Goal: Information Seeking & Learning: Learn about a topic

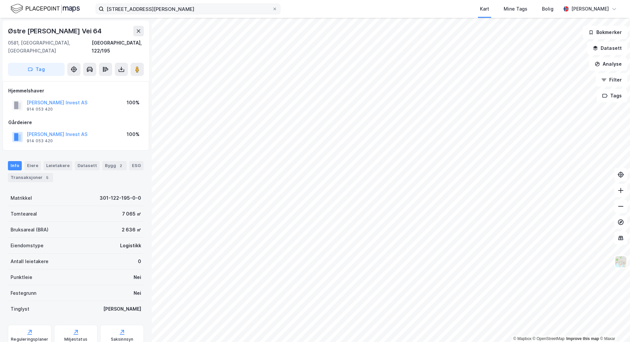
click at [114, 11] on div "Østre [PERSON_NAME][STREET_ADDRESS] Kart Mine Tags [PERSON_NAME]" at bounding box center [315, 9] width 630 height 18
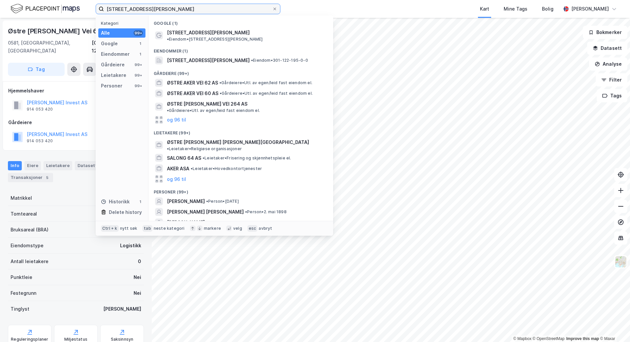
drag, startPoint x: 153, startPoint y: 9, endPoint x: 104, endPoint y: 11, distance: 48.9
click at [104, 11] on input "[STREET_ADDRESS][PERSON_NAME]" at bounding box center [188, 9] width 168 height 10
paste input "Jeksleveien 10"
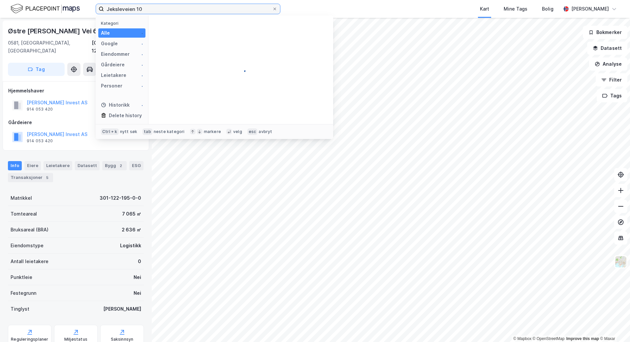
type input "Jeksleveien 10"
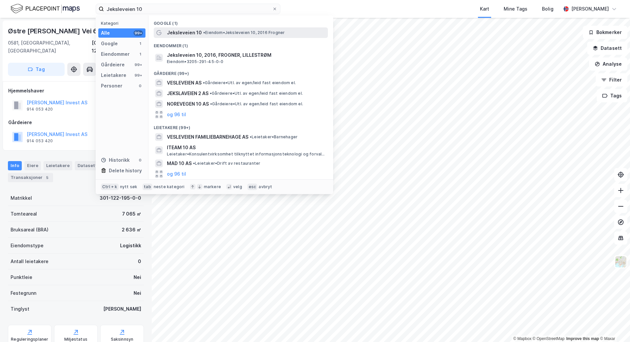
click at [245, 35] on span "• Eiendom • Jeksleveien 10, 2016 Frogner" at bounding box center [243, 32] width 81 height 5
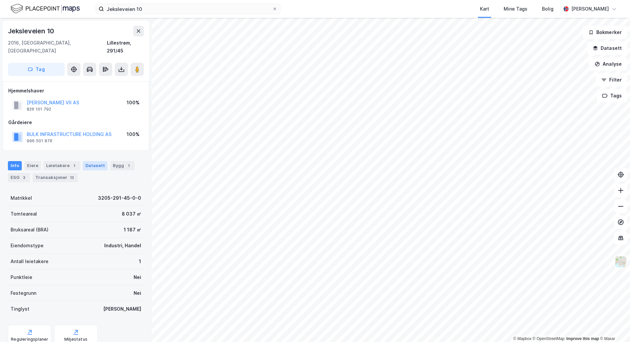
click at [98, 161] on div "Datasett" at bounding box center [95, 165] width 25 height 9
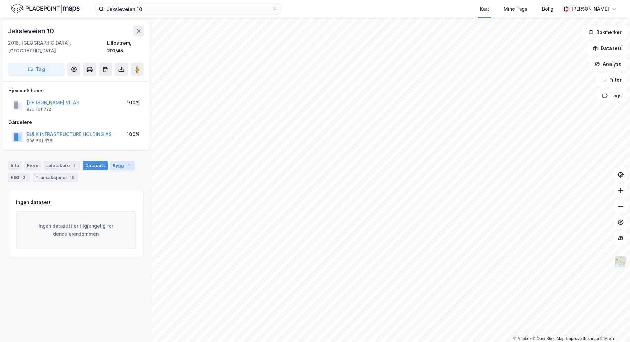
click at [114, 161] on div "Bygg 1" at bounding box center [122, 165] width 24 height 9
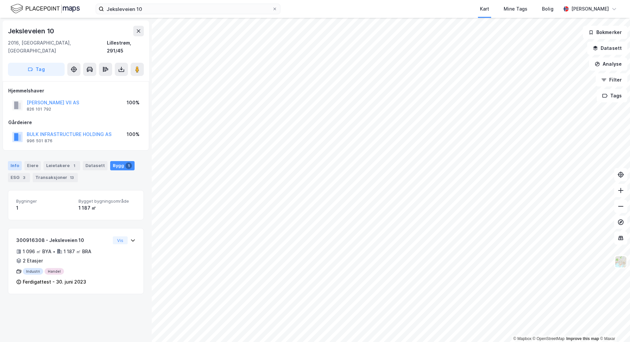
click at [13, 161] on div "Info" at bounding box center [15, 165] width 14 height 9
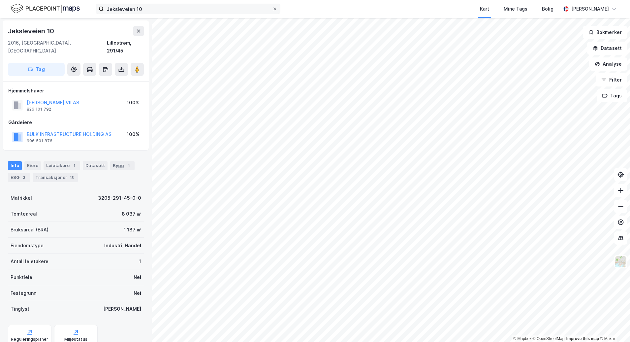
click at [276, 8] on icon at bounding box center [275, 9] width 4 height 4
click at [272, 8] on input "Jeksleveien 10" at bounding box center [188, 9] width 168 height 10
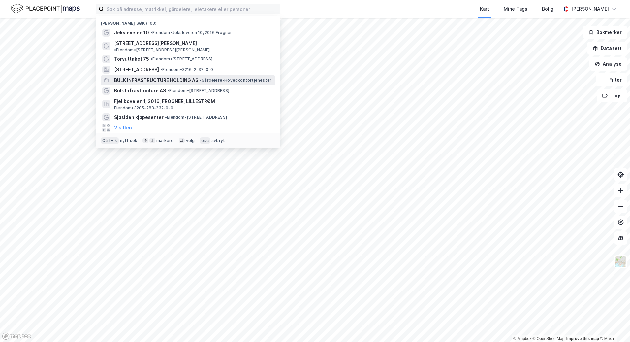
click at [213, 78] on span "• Gårdeiere • Hovedkontortjenester" at bounding box center [236, 80] width 72 height 5
